Goal: Information Seeking & Learning: Find specific fact

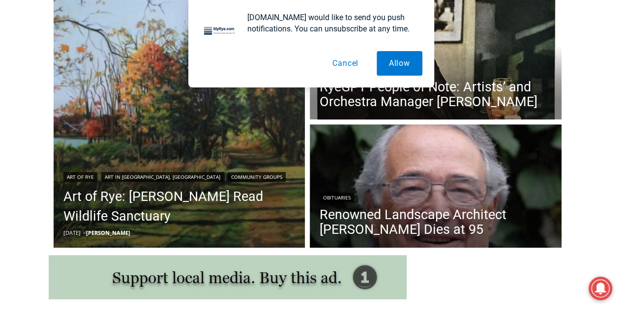
scroll to position [279, 0]
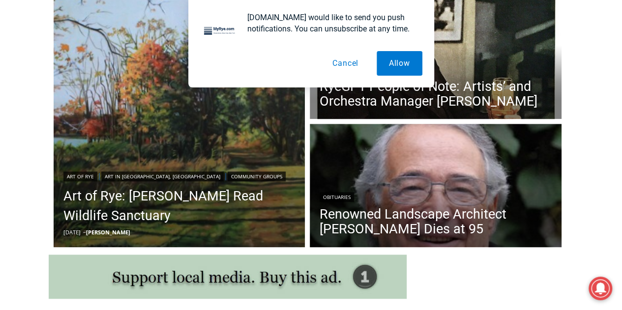
click at [344, 57] on button "Cancel" at bounding box center [345, 63] width 51 height 25
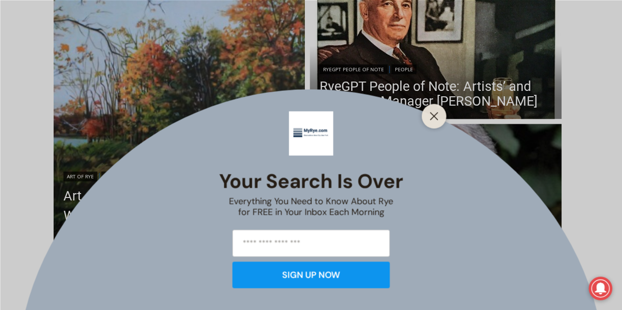
click at [365, 212] on div "Your Search is Over Everything You Need to Know About Rye for FREE in Your Inbo…" at bounding box center [311, 155] width 622 height 310
click at [434, 111] on button "Close" at bounding box center [434, 116] width 14 height 14
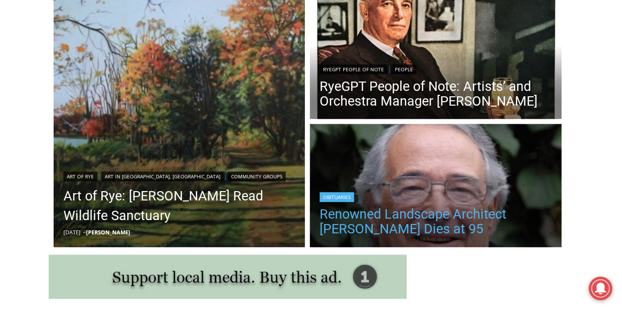
click at [405, 226] on link "Renowned Landscape Architect [PERSON_NAME] Dies at 95" at bounding box center [436, 221] width 232 height 29
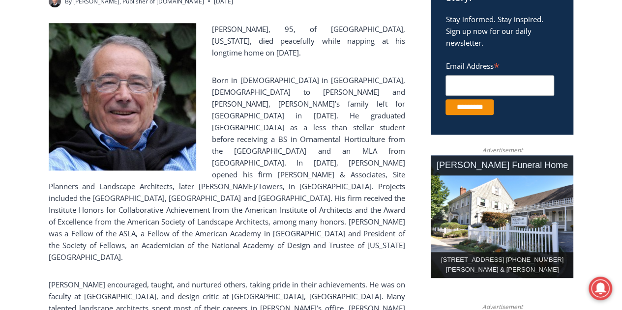
scroll to position [364, 0]
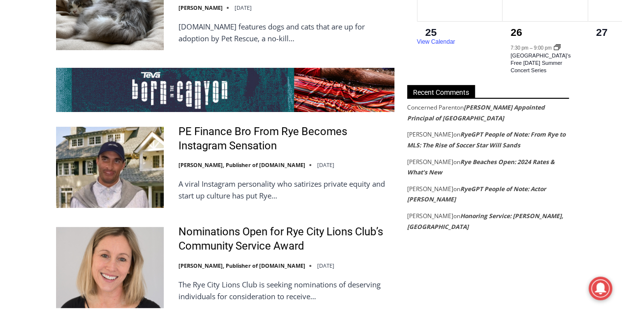
scroll to position [1903, 0]
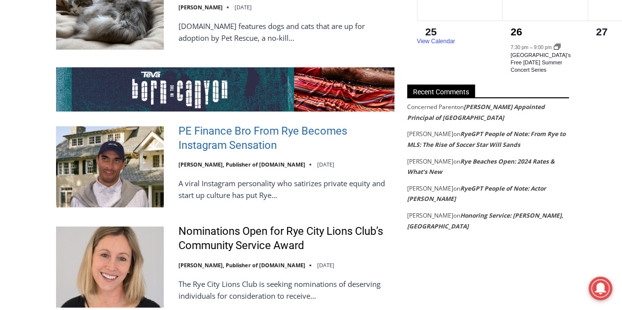
click at [198, 124] on link "PE Finance Bro From Rye Becomes Instagram Sensation" at bounding box center [286, 138] width 216 height 28
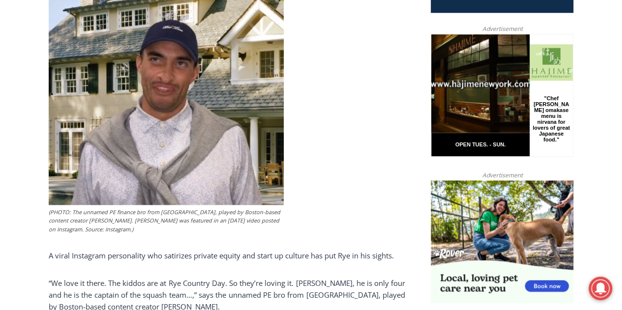
scroll to position [484, 0]
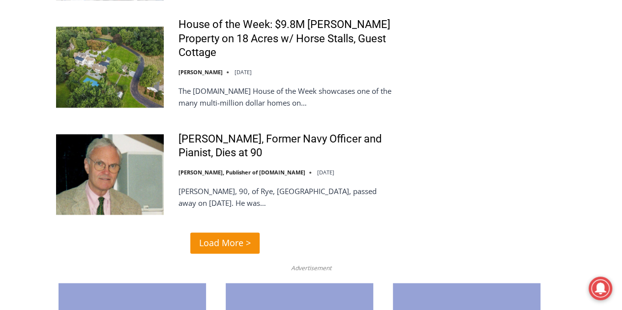
scroll to position [2412, 0]
click at [196, 232] on link "Load More >" at bounding box center [224, 242] width 69 height 21
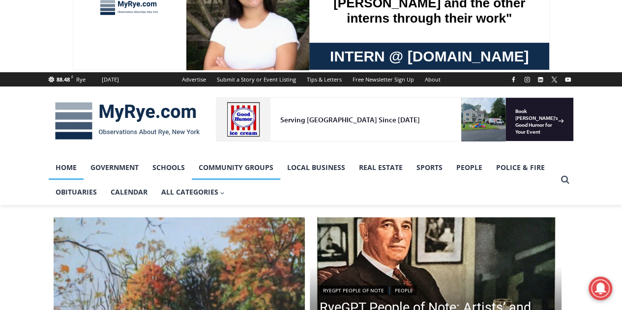
scroll to position [58, 0]
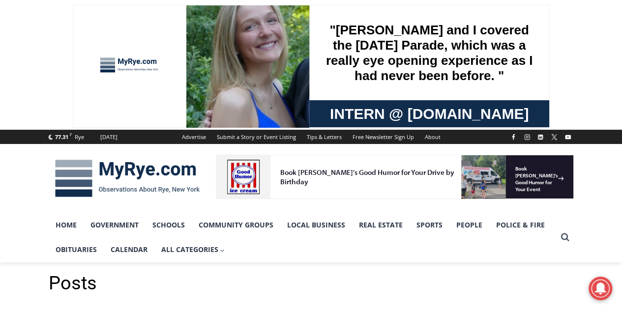
scroll to position [57, 0]
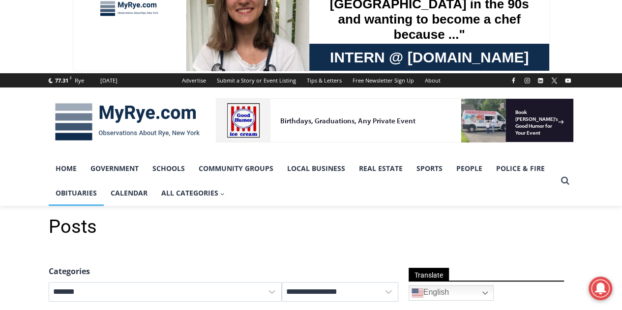
click at [56, 195] on link "Obituaries" at bounding box center [76, 193] width 55 height 25
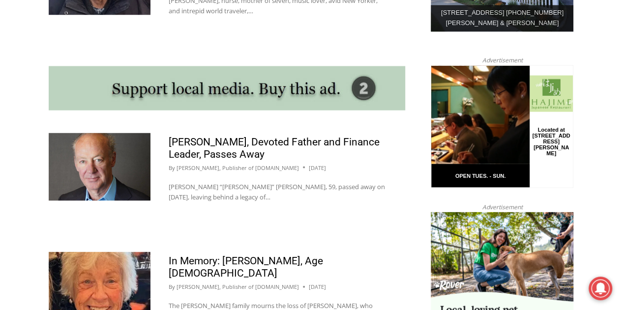
scroll to position [929, 0]
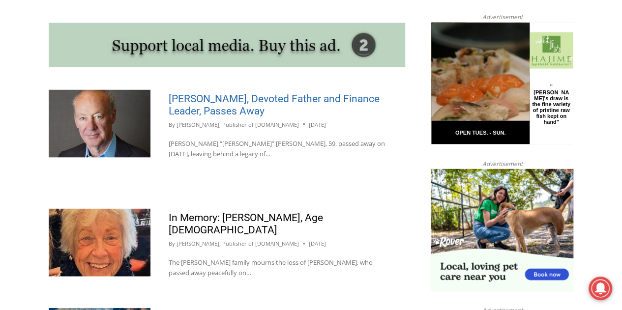
click at [250, 92] on link "Michael Szwajkowski, Devoted Father and Finance Leader, Passes Away" at bounding box center [274, 104] width 211 height 24
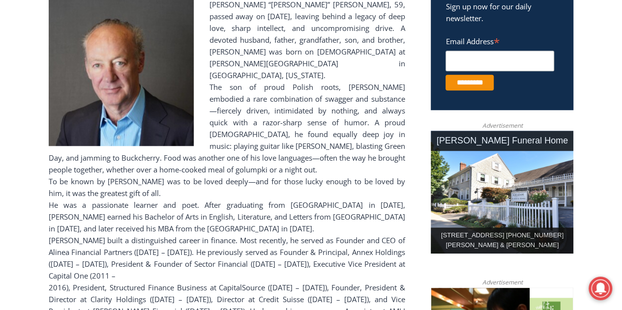
scroll to position [353, 0]
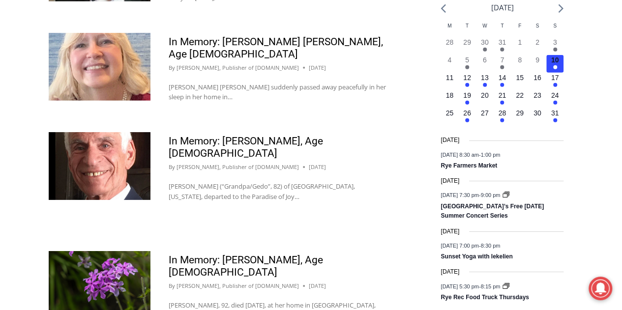
scroll to position [1493, 0]
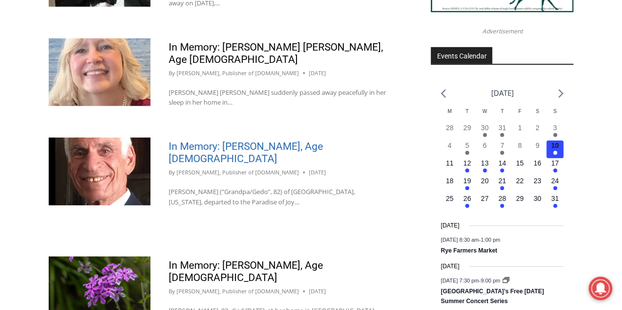
click at [215, 141] on link "In Memory: [PERSON_NAME], Age [DEMOGRAPHIC_DATA]" at bounding box center [246, 153] width 154 height 24
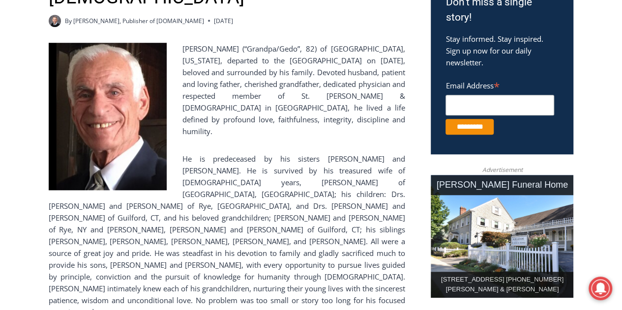
scroll to position [346, 0]
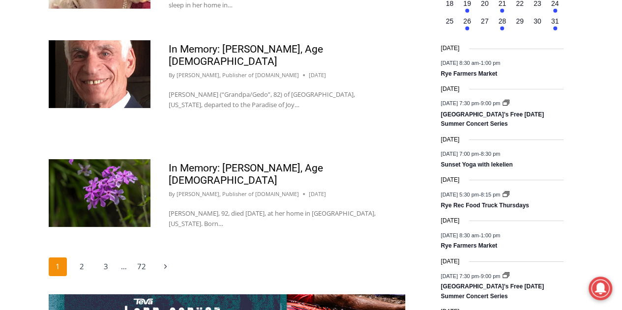
scroll to position [1590, 0]
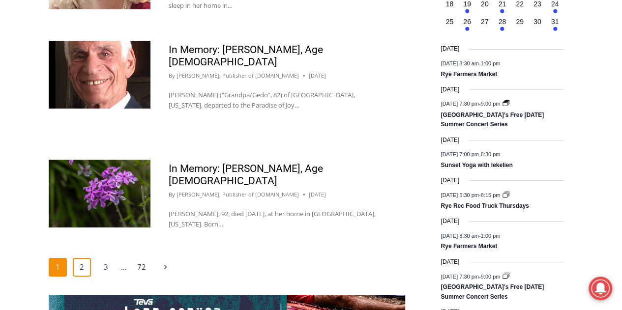
click at [80, 258] on link "2" at bounding box center [82, 267] width 19 height 19
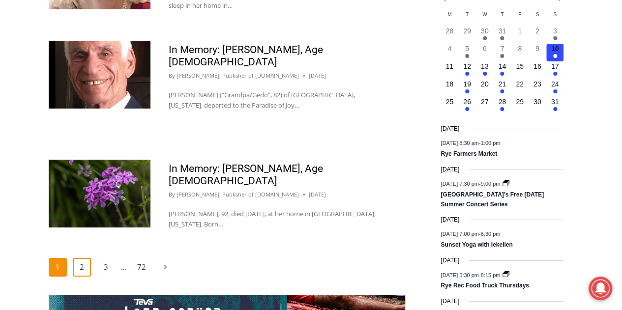
click at [80, 258] on link "2" at bounding box center [82, 267] width 19 height 19
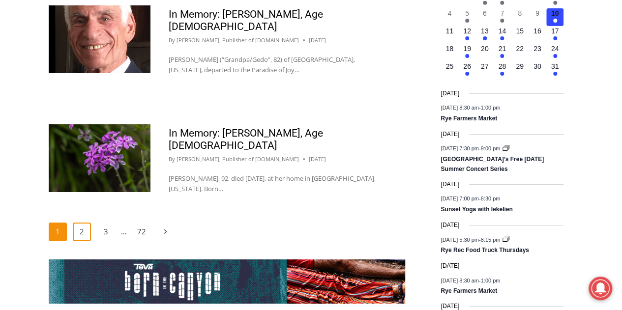
scroll to position [1626, 0]
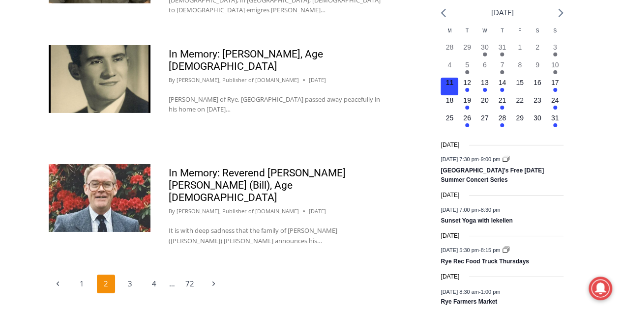
scroll to position [1577, 0]
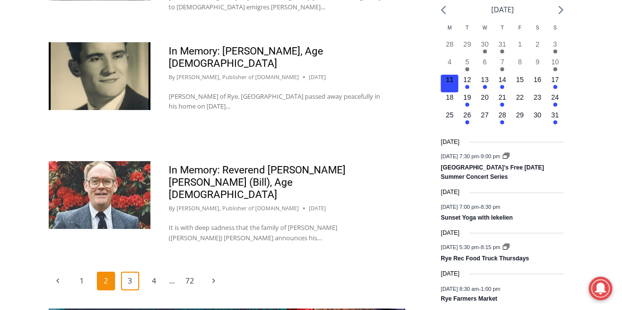
click at [128, 272] on link "3" at bounding box center [130, 281] width 19 height 19
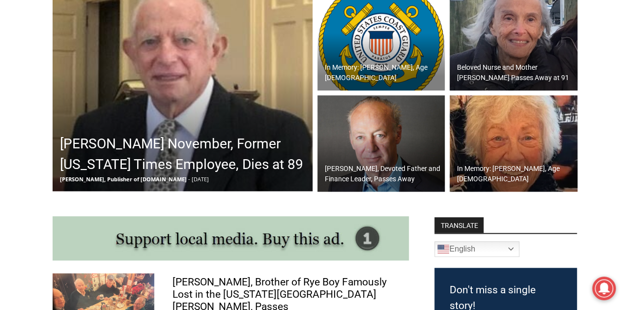
scroll to position [128, 0]
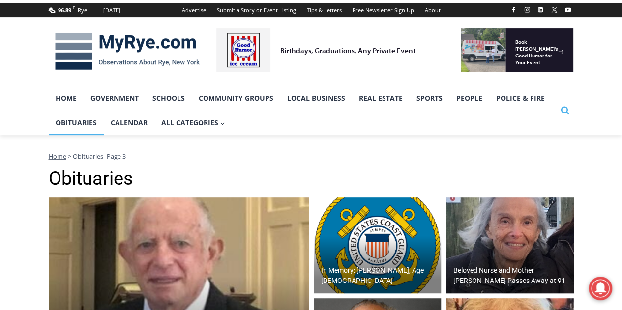
click at [560, 111] on icon "Search" at bounding box center [564, 110] width 9 height 9
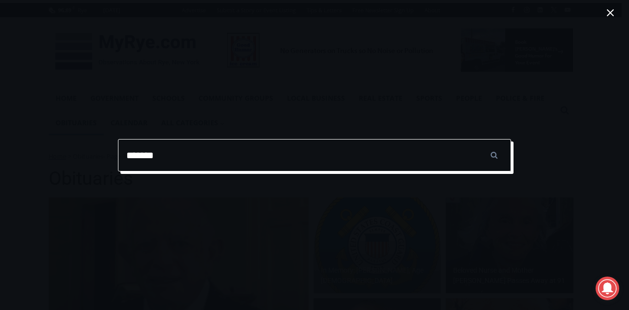
type input "*******"
click at [477, 139] on input "******" at bounding box center [494, 155] width 34 height 32
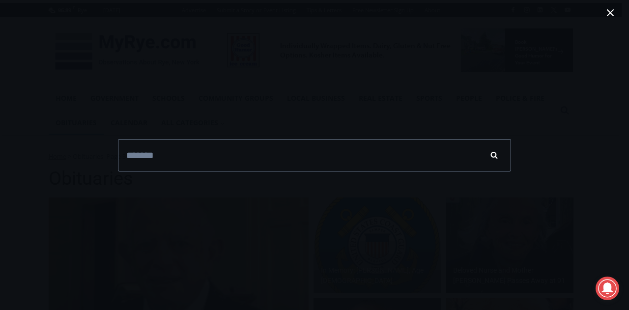
click at [495, 156] on input "******" at bounding box center [494, 155] width 34 height 32
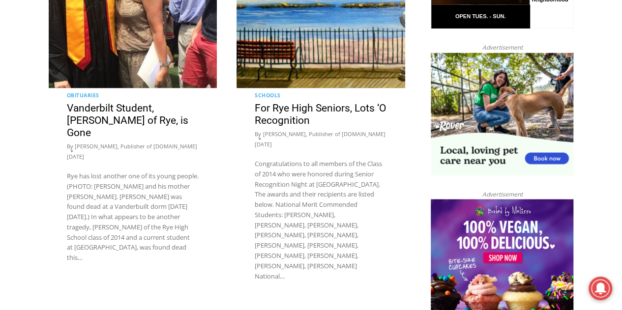
scroll to position [866, 0]
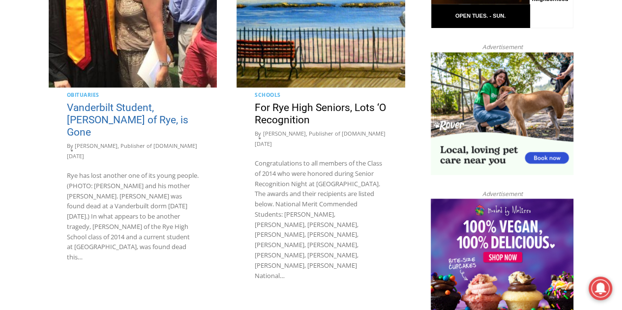
click at [118, 101] on link "Vanderbilt Student, [PERSON_NAME] of Rye, is Gone" at bounding box center [127, 119] width 121 height 36
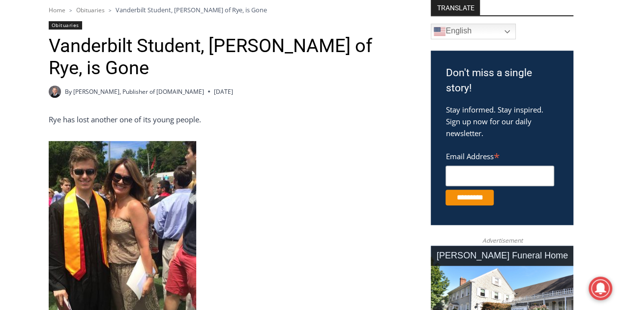
scroll to position [274, 0]
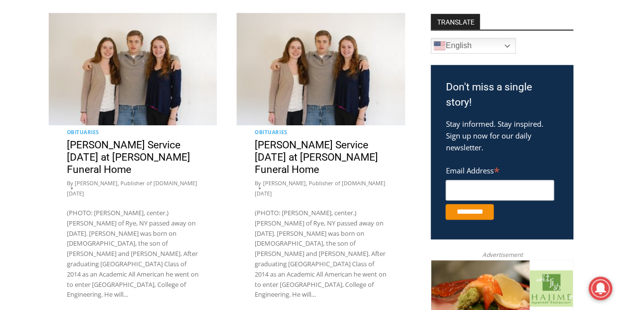
scroll to position [511, 0]
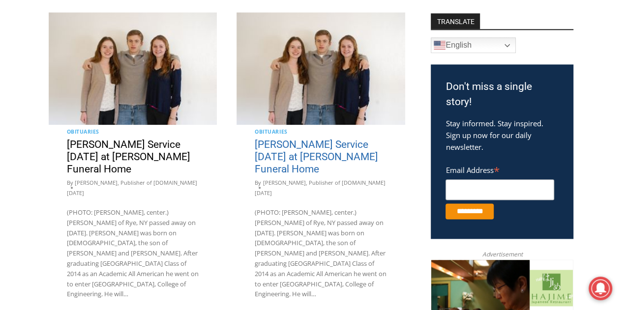
click at [282, 147] on link "[PERSON_NAME] Service [DATE] at [PERSON_NAME] Funeral Home" at bounding box center [316, 157] width 123 height 36
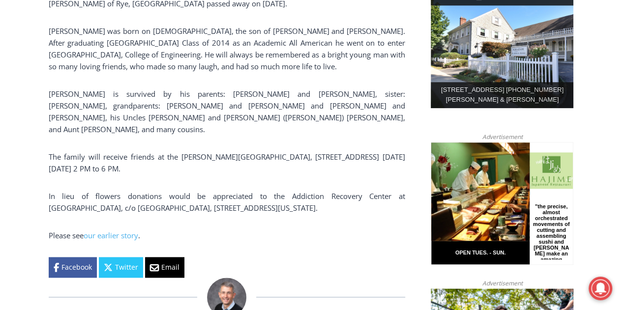
scroll to position [535, 0]
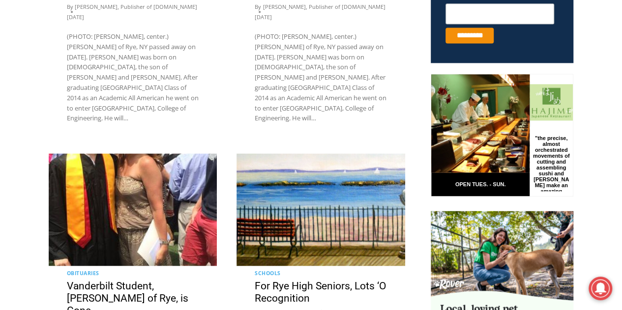
scroll to position [762, 0]
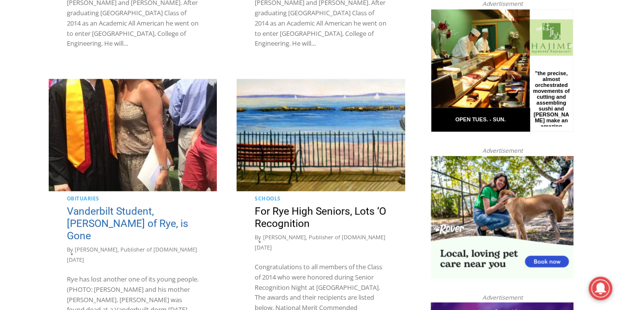
click at [152, 205] on link "Vanderbilt Student, [PERSON_NAME] of Rye, is Gone" at bounding box center [127, 223] width 121 height 36
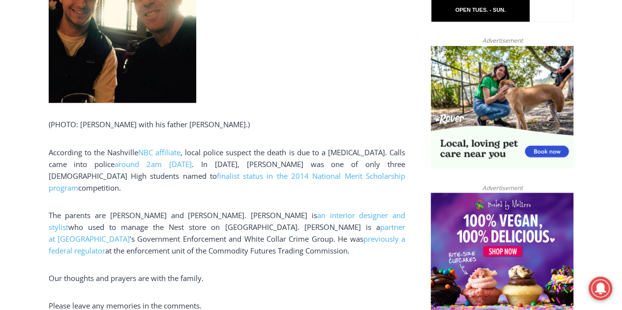
scroll to position [778, 0]
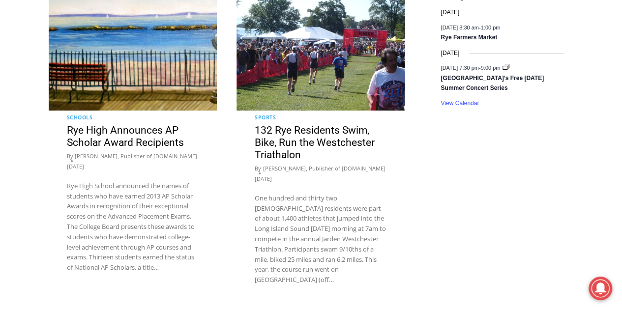
scroll to position [1863, 0]
